Goal: Find contact information: Find contact information

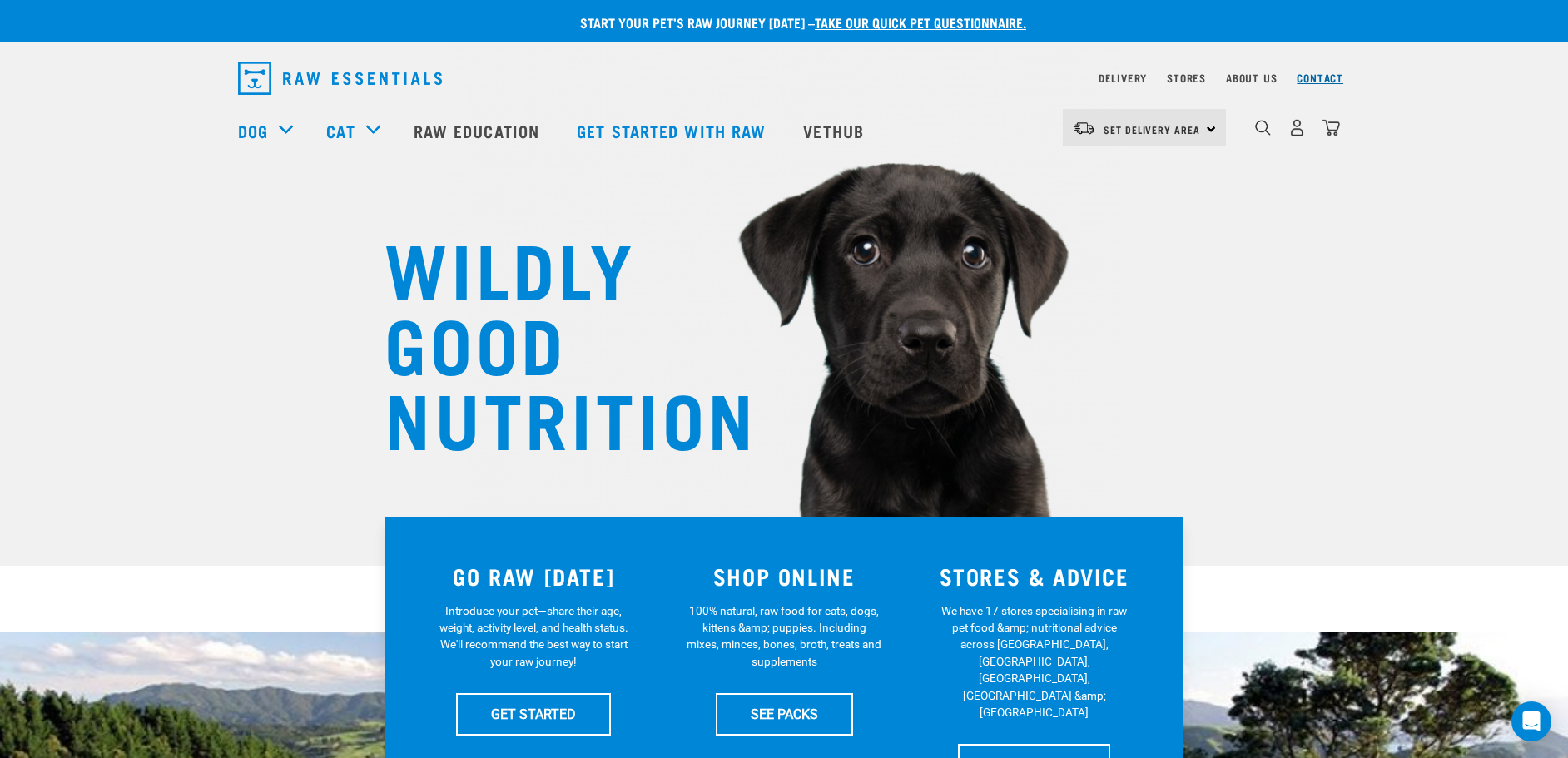
click at [1317, 75] on link "Contact" at bounding box center [1320, 78] width 47 height 6
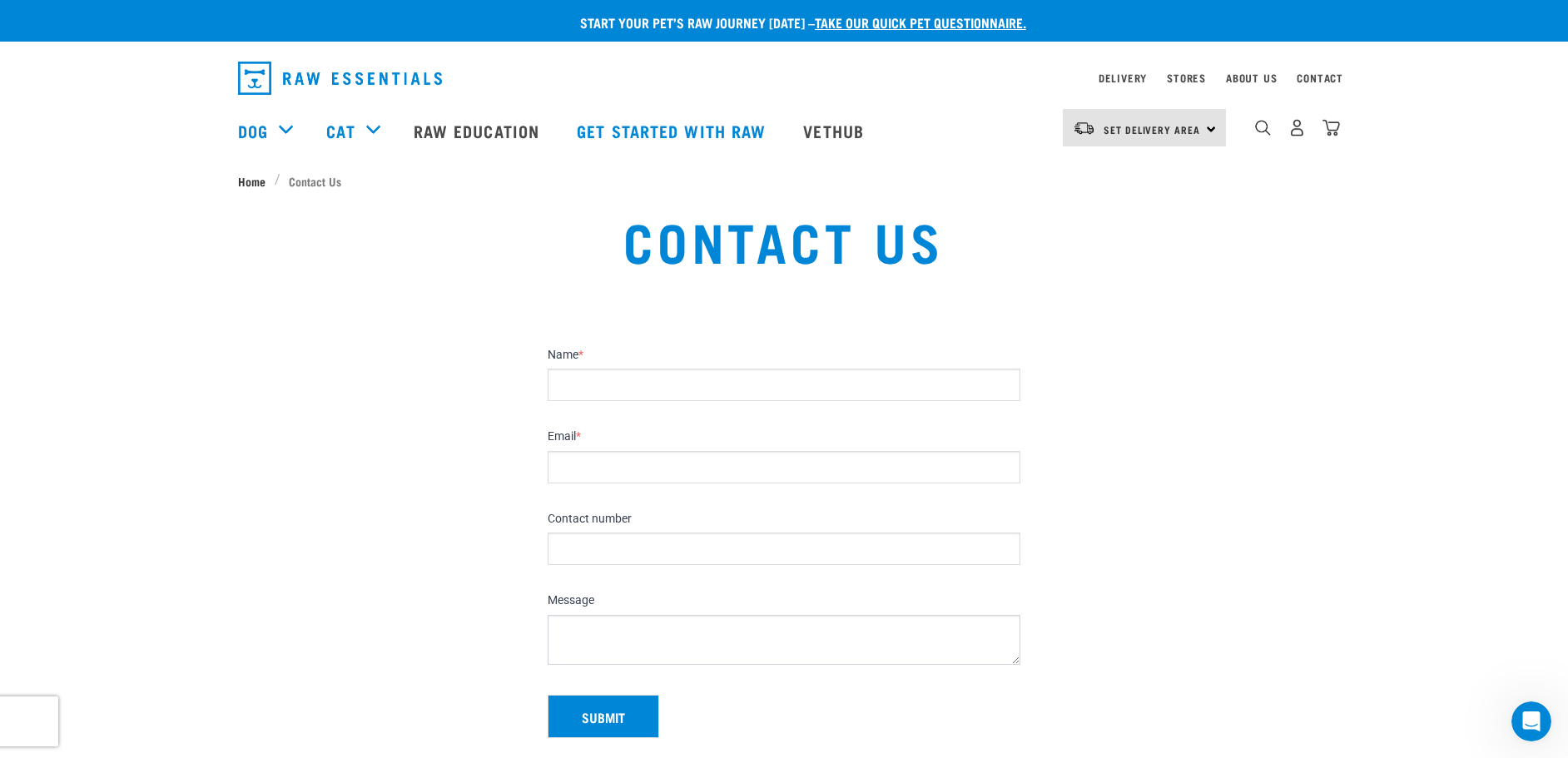
click at [254, 180] on span "Home" at bounding box center [252, 181] width 27 height 18
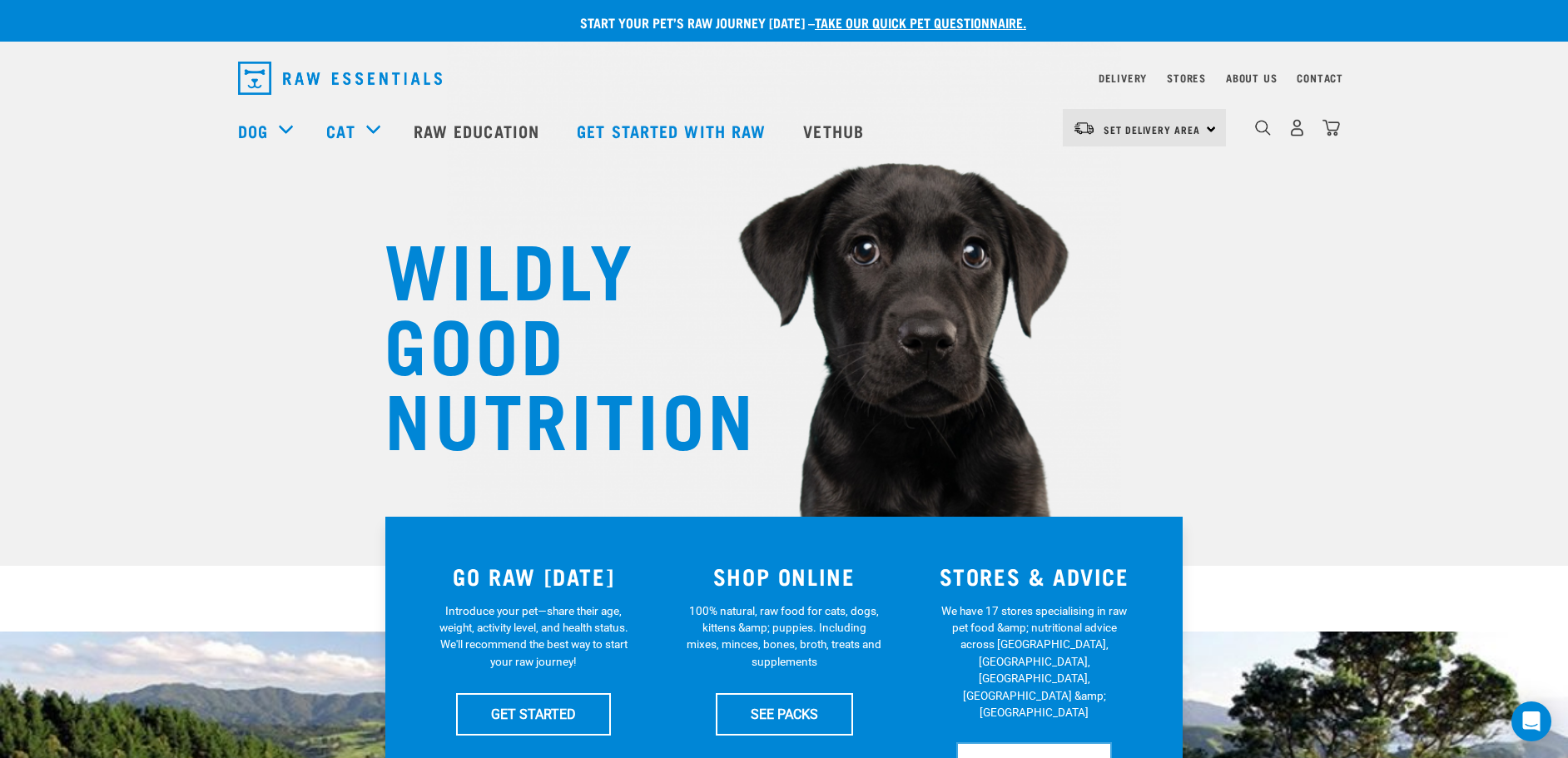
click at [1035, 743] on link "FIND STORES" at bounding box center [1034, 764] width 152 height 42
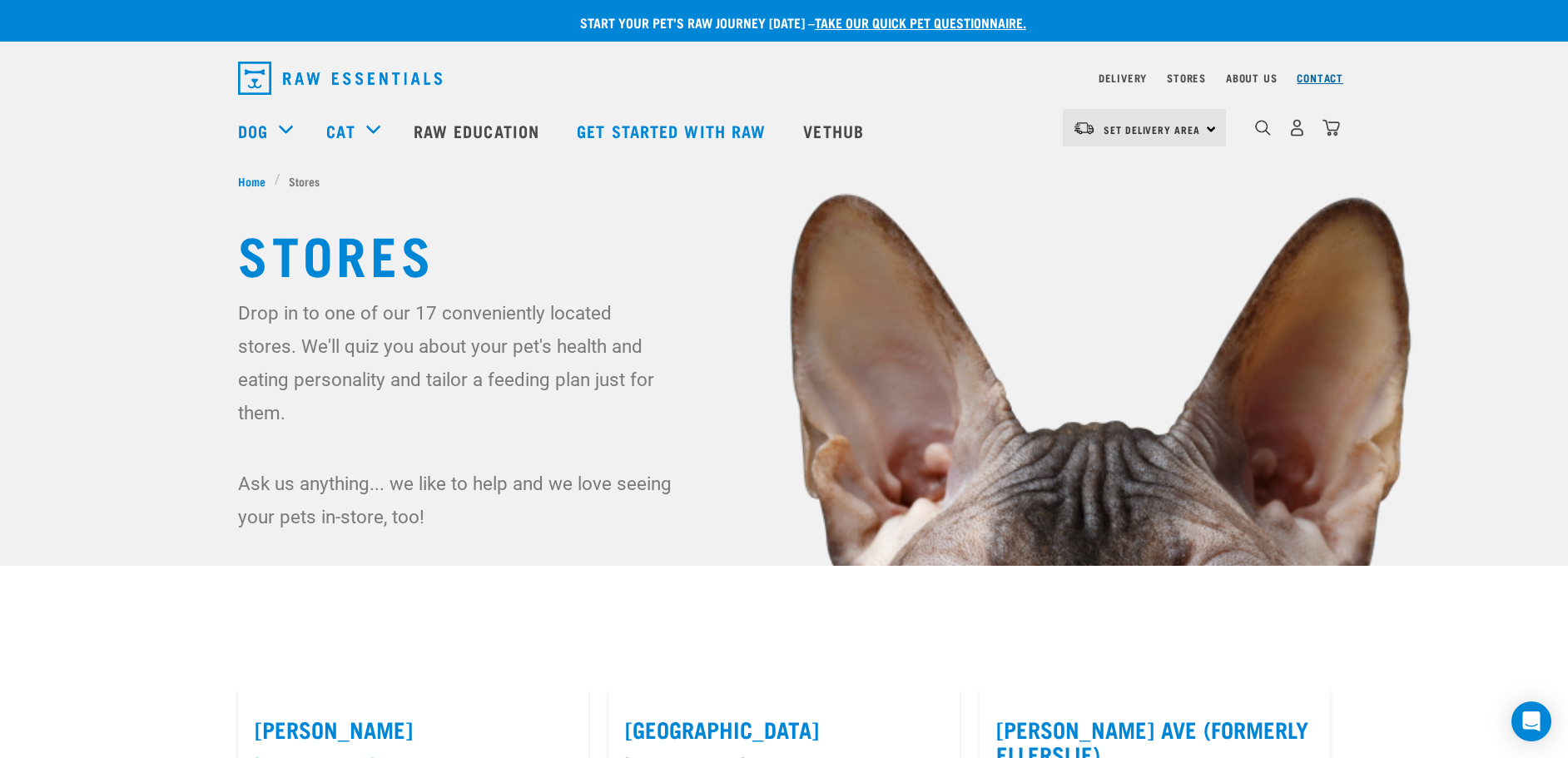
click at [1322, 77] on link "Contact" at bounding box center [1320, 78] width 47 height 6
